Goal: Task Accomplishment & Management: Manage account settings

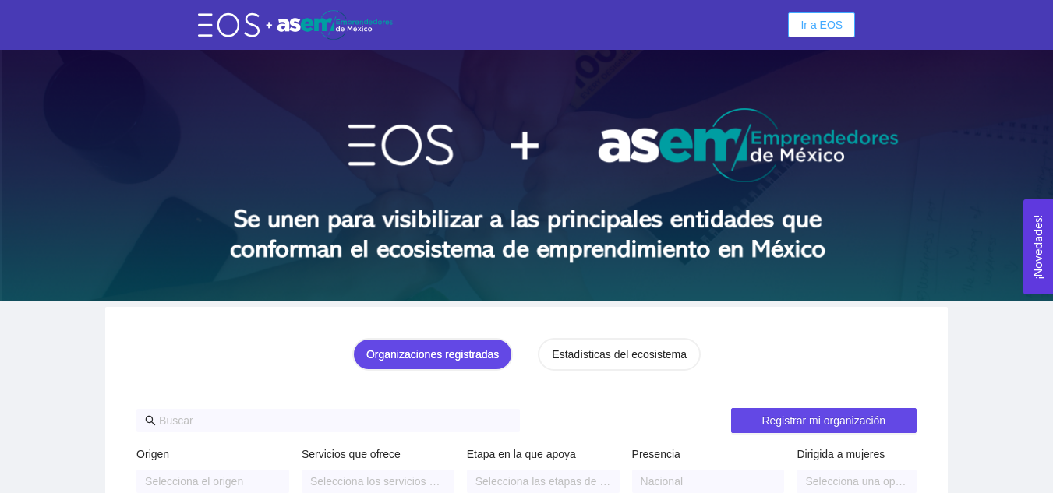
click at [815, 23] on span "Ir a EOS" at bounding box center [822, 24] width 42 height 17
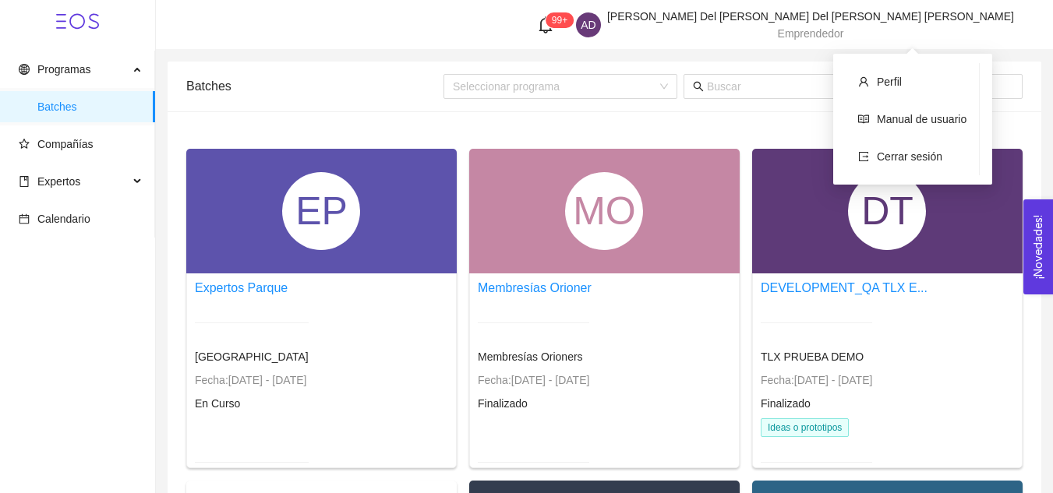
click at [929, 23] on span "[PERSON_NAME] Del [PERSON_NAME]" at bounding box center [810, 16] width 407 height 12
click at [924, 161] on span "Cerrar sesión" at bounding box center [909, 156] width 65 height 12
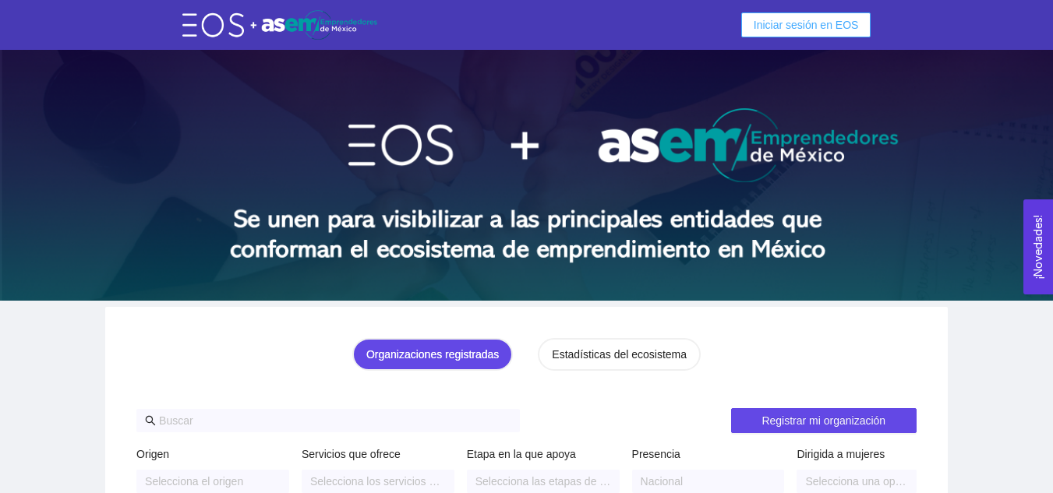
click at [844, 30] on span "Iniciar sesión en EOS" at bounding box center [806, 24] width 105 height 17
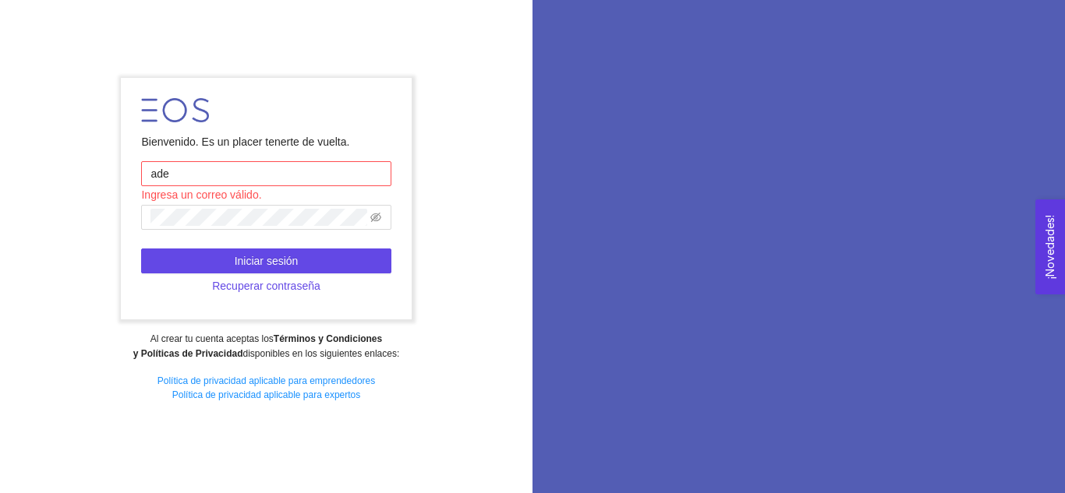
type input "[EMAIL_ADDRESS][DOMAIN_NAME]"
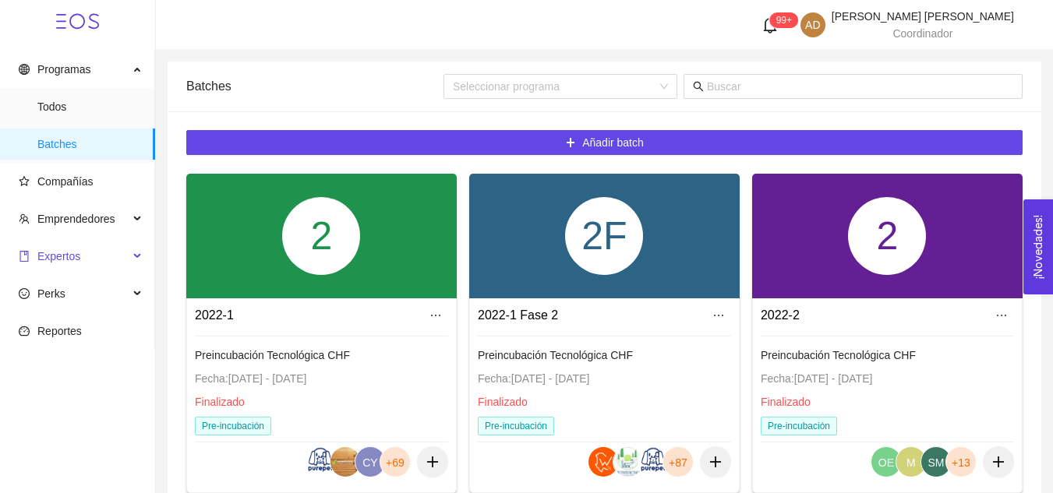
click at [65, 252] on span "Expertos" at bounding box center [58, 256] width 43 height 12
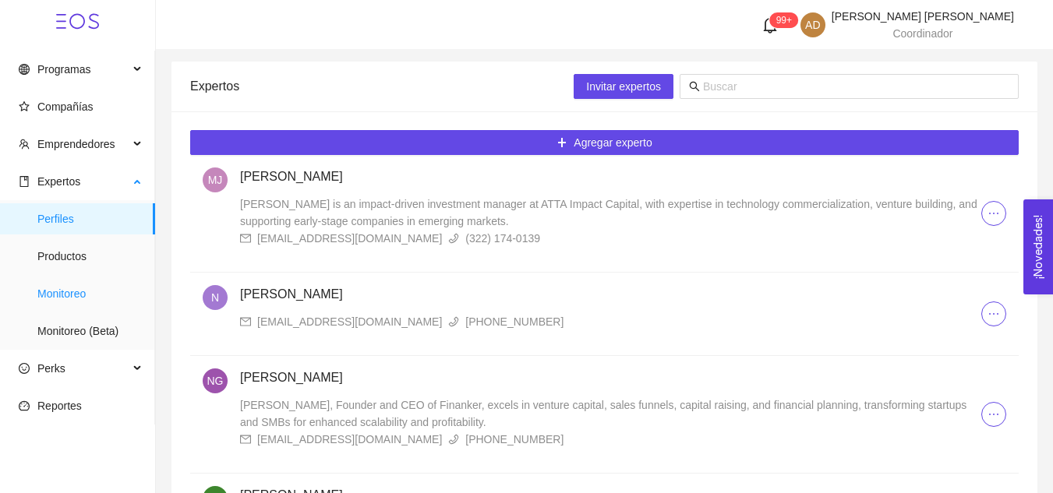
click at [72, 292] on span "Monitoreo" at bounding box center [89, 293] width 105 height 31
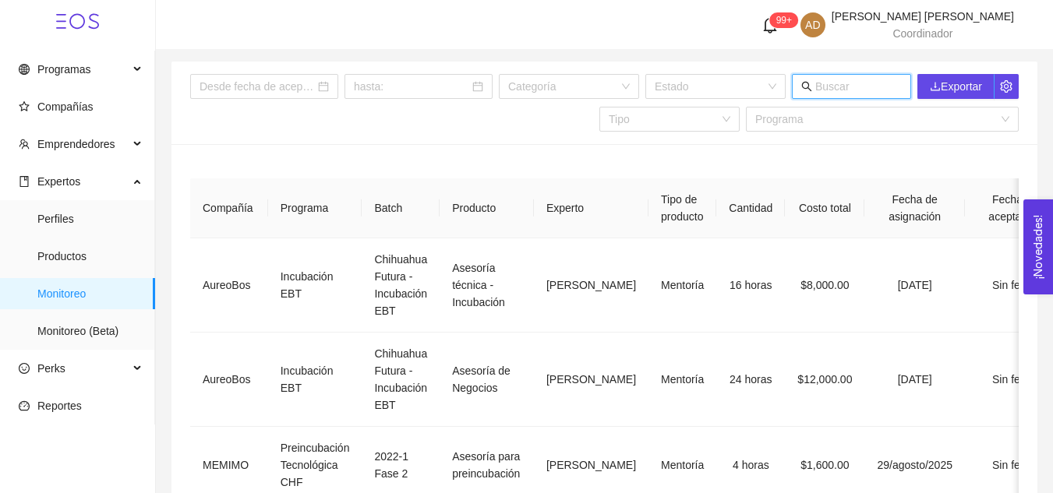
click at [829, 90] on input "text" at bounding box center [858, 86] width 87 height 17
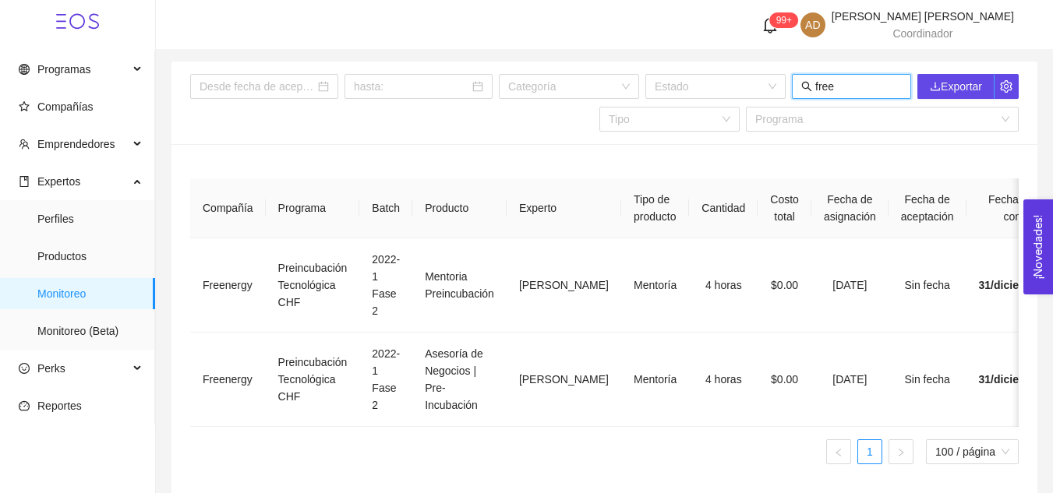
type input "free"
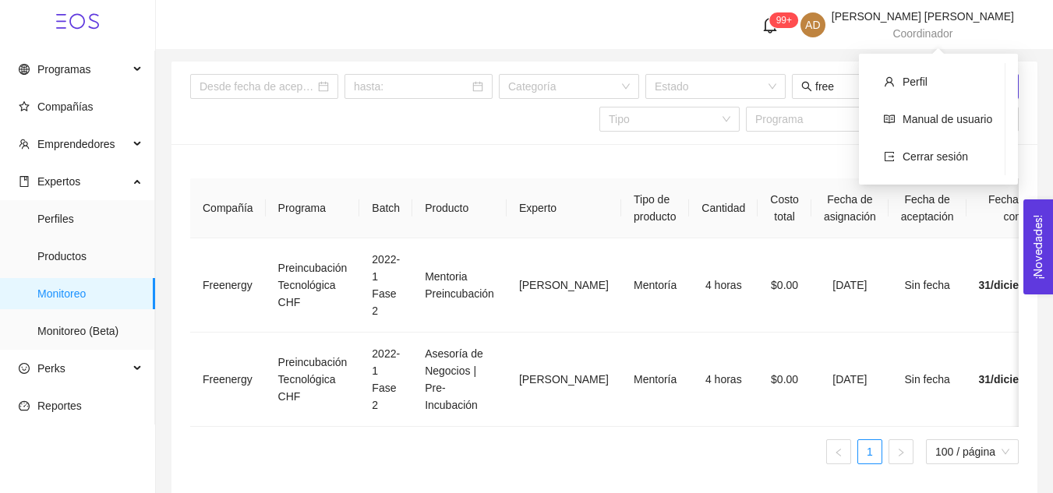
click at [949, 29] on span "Coordinador" at bounding box center [922, 33] width 60 height 12
click at [938, 158] on span "Cerrar sesión" at bounding box center [935, 156] width 65 height 12
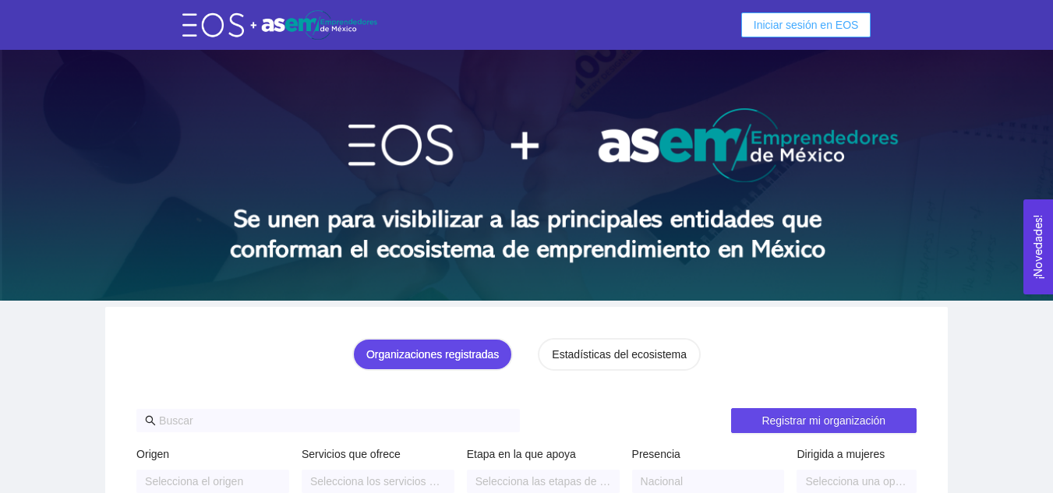
click at [852, 29] on span "Iniciar sesión en EOS" at bounding box center [806, 24] width 105 height 17
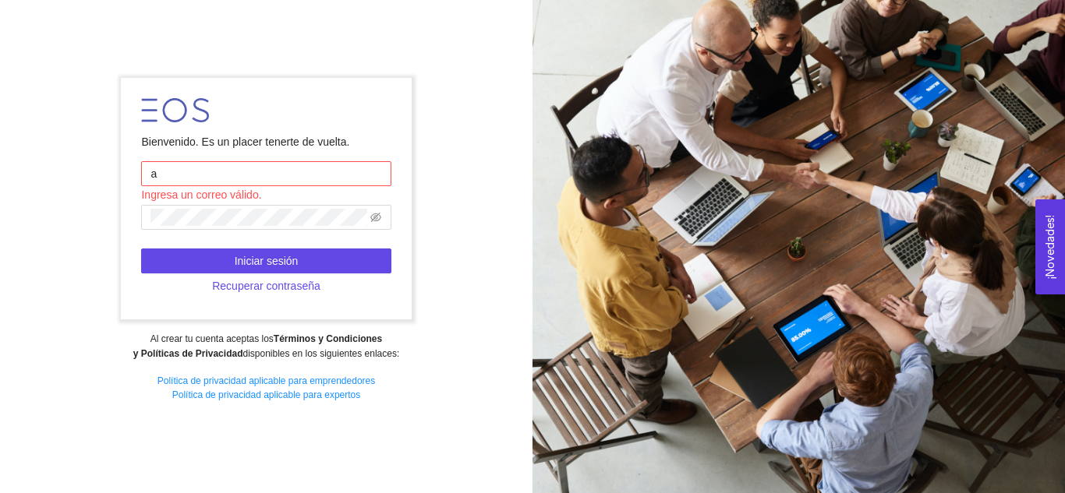
type input "[PERSON_NAME][EMAIL_ADDRESS][DOMAIN_NAME]"
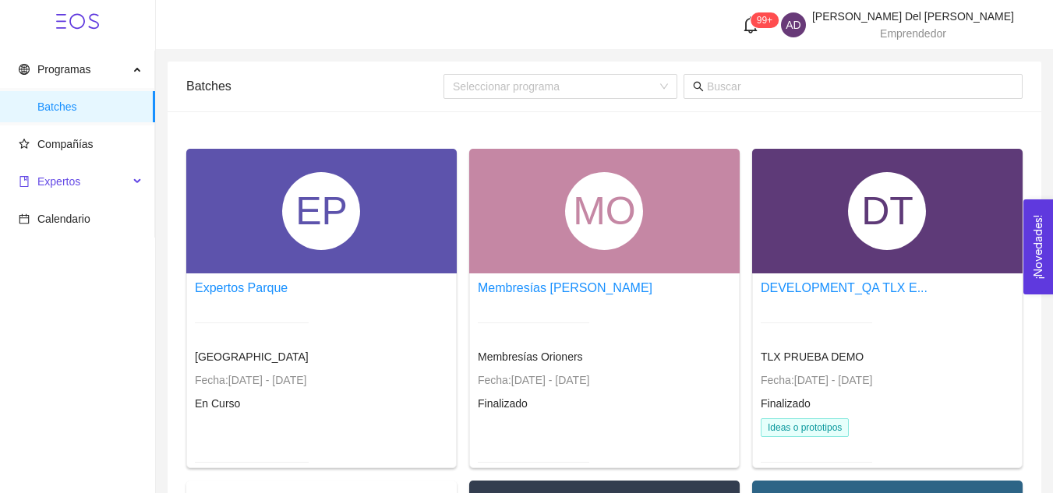
click at [76, 183] on span "Expertos" at bounding box center [58, 181] width 43 height 12
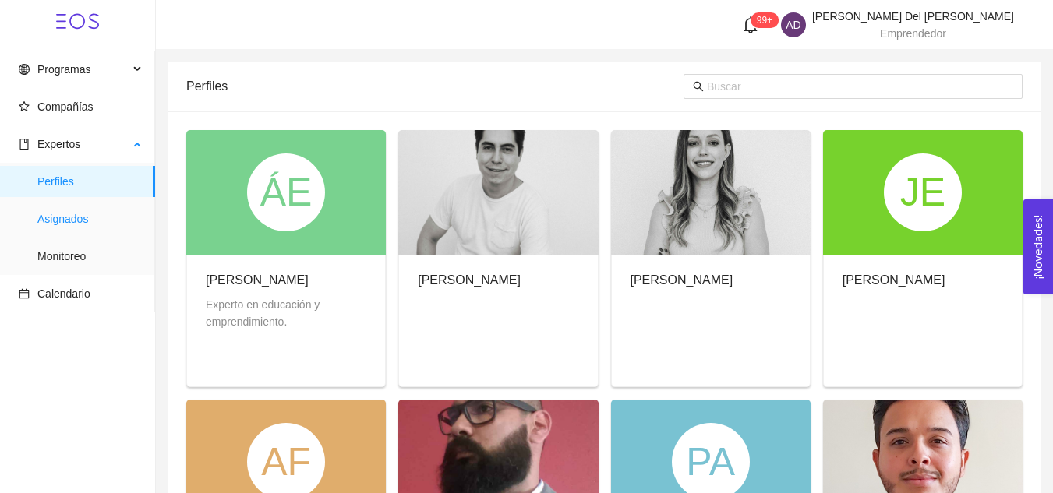
click at [80, 222] on span "Asignados" at bounding box center [89, 218] width 105 height 31
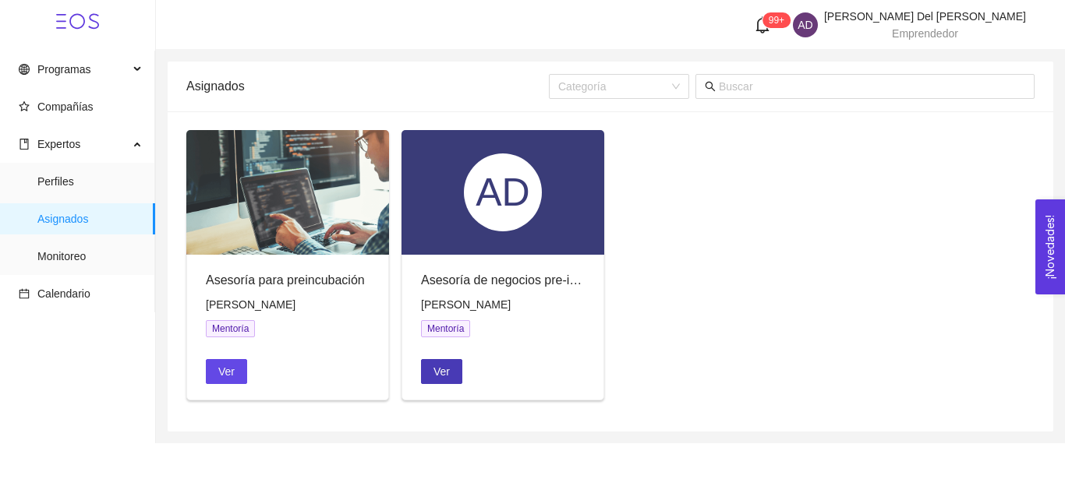
click at [442, 383] on button "Ver" at bounding box center [441, 371] width 41 height 25
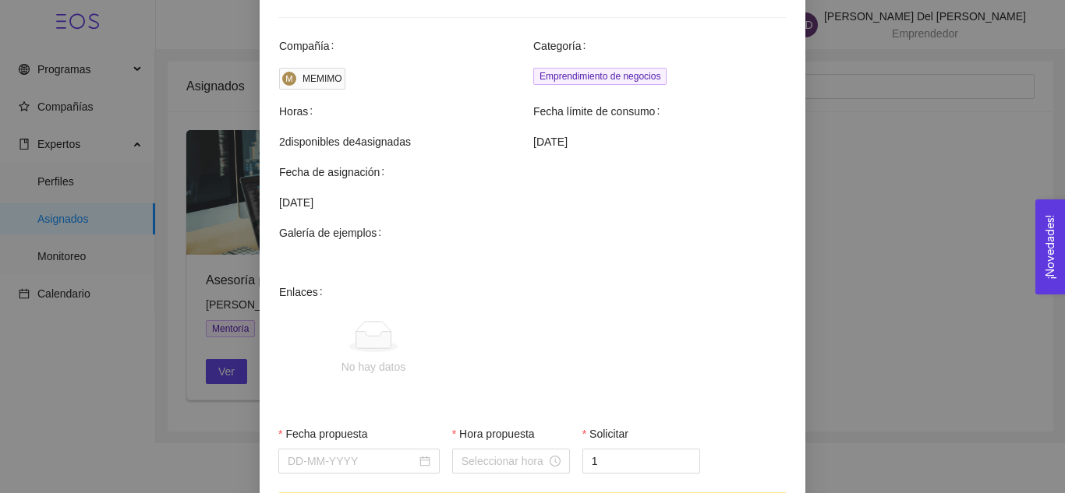
scroll to position [560, 0]
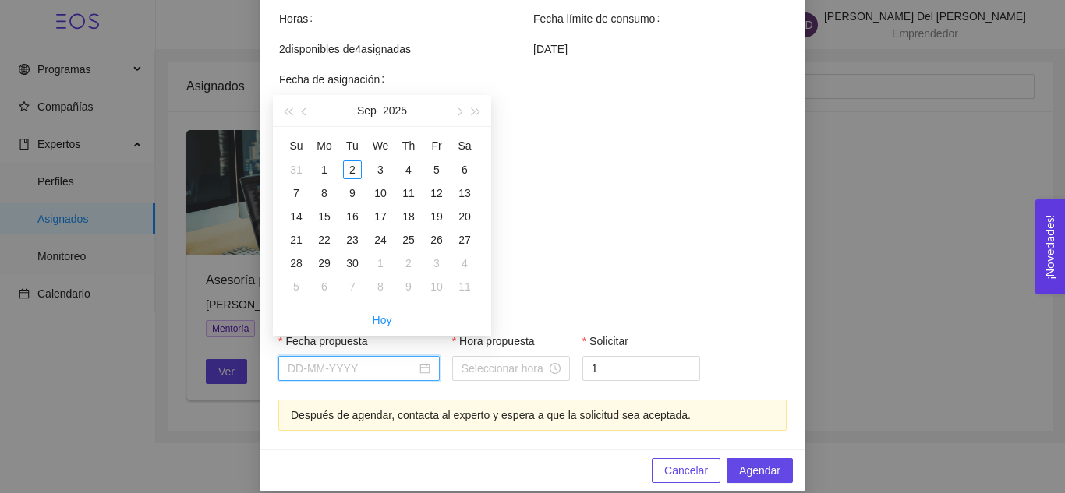
click at [371, 360] on input "Fecha propuesta" at bounding box center [352, 368] width 129 height 17
type input "[DATE]"
click at [329, 171] on div "1" at bounding box center [324, 170] width 19 height 19
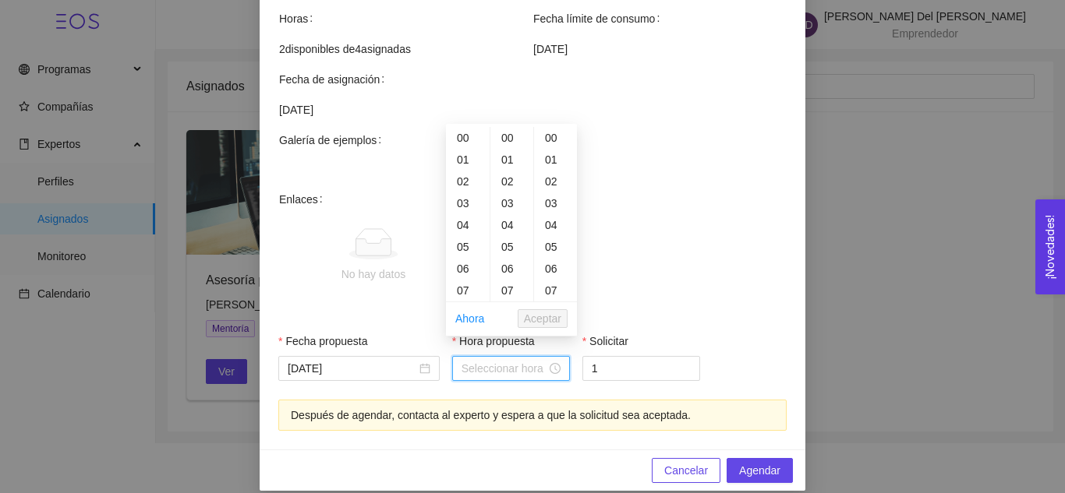
click at [516, 360] on input "Hora propuesta" at bounding box center [503, 368] width 85 height 17
click at [454, 224] on div "04" at bounding box center [468, 225] width 44 height 22
type input "04:00:00"
click at [547, 322] on span "Aceptar" at bounding box center [542, 318] width 37 height 17
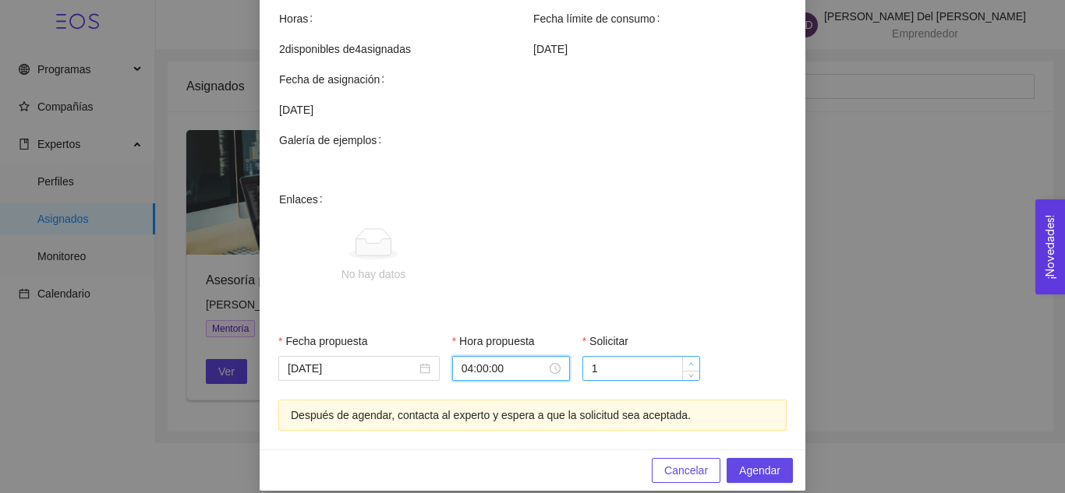
type input "2"
click at [687, 360] on span "up" at bounding box center [691, 364] width 9 height 9
click at [767, 462] on span "Agendar" at bounding box center [759, 470] width 41 height 17
click at [683, 462] on span "Cancelar" at bounding box center [686, 470] width 44 height 17
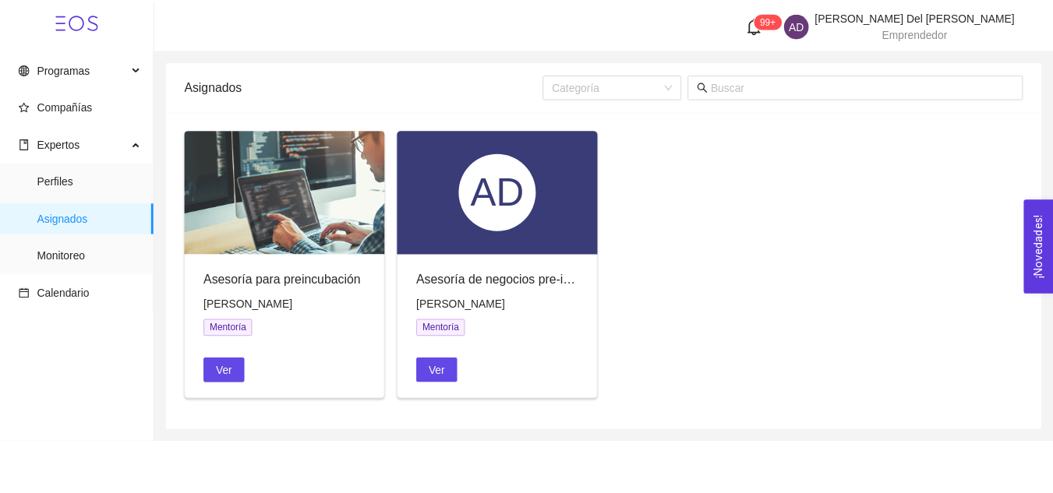
scroll to position [482, 0]
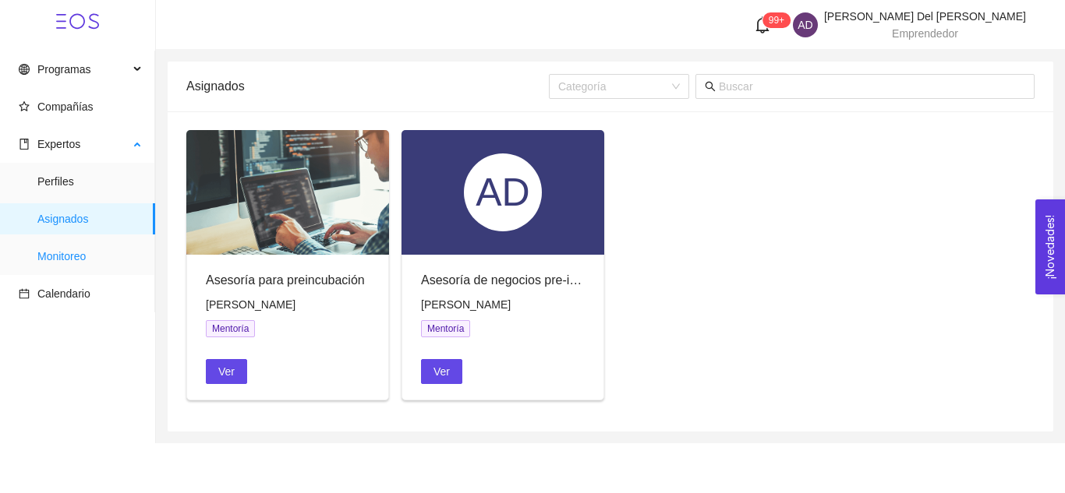
click at [58, 244] on span "Monitoreo" at bounding box center [89, 256] width 105 height 31
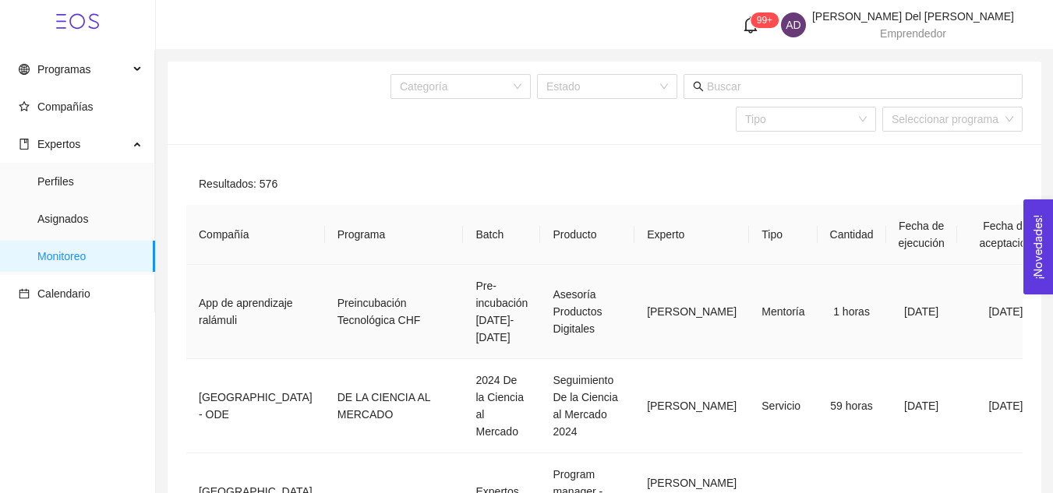
scroll to position [0, 5]
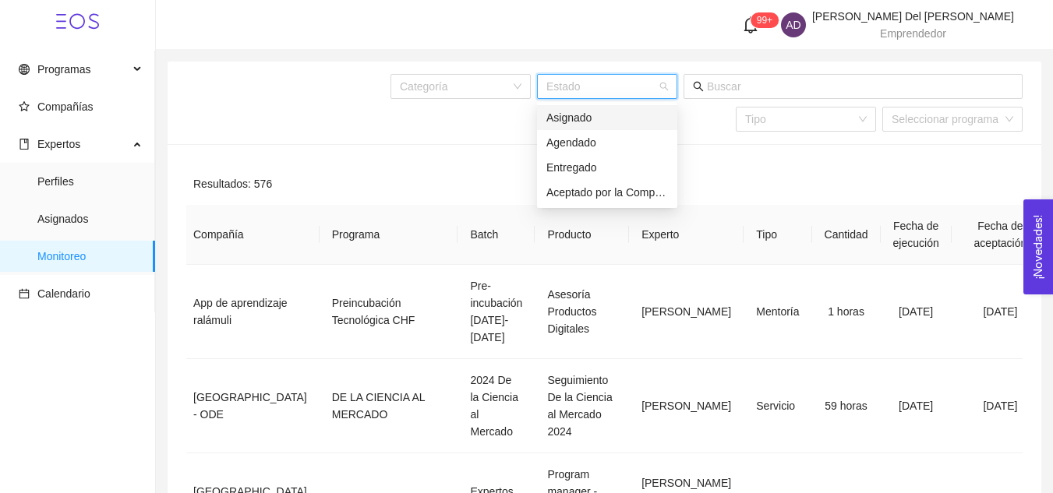
click at [629, 88] on input "search" at bounding box center [601, 86] width 111 height 23
click at [589, 163] on div "Entregado" at bounding box center [607, 167] width 122 height 17
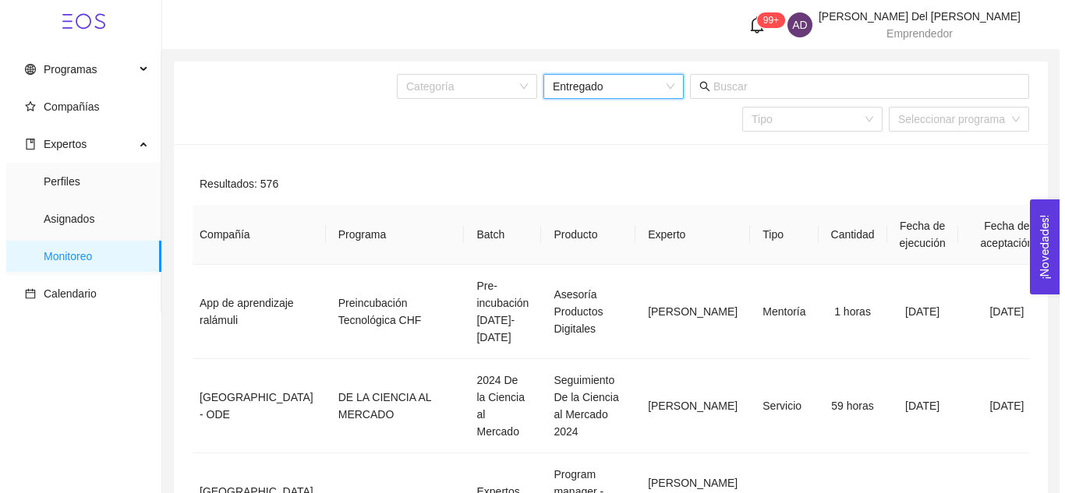
scroll to position [0, 0]
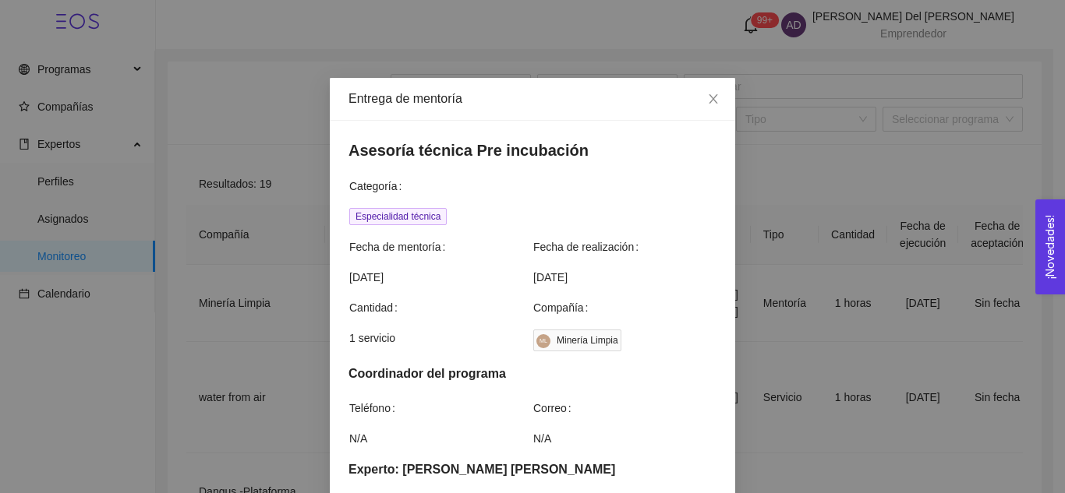
scroll to position [641, 0]
